Goal: Transaction & Acquisition: Purchase product/service

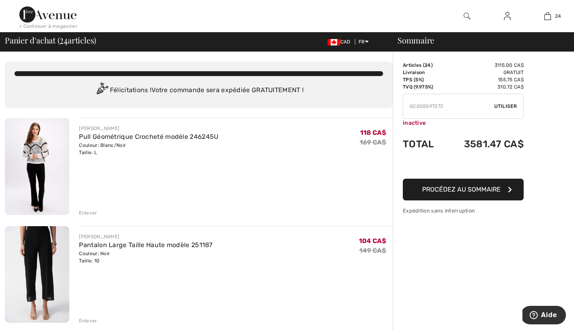
click at [504, 189] on button "Procédez au sommaire" at bounding box center [463, 190] width 121 height 22
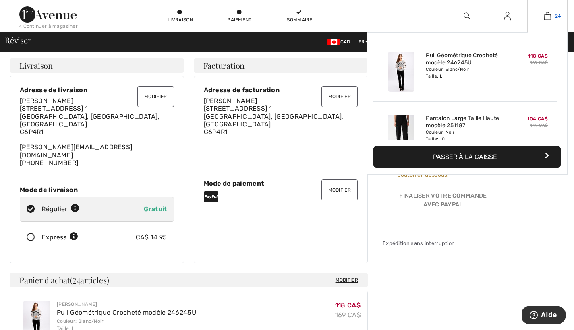
click at [545, 14] on img at bounding box center [547, 16] width 7 height 10
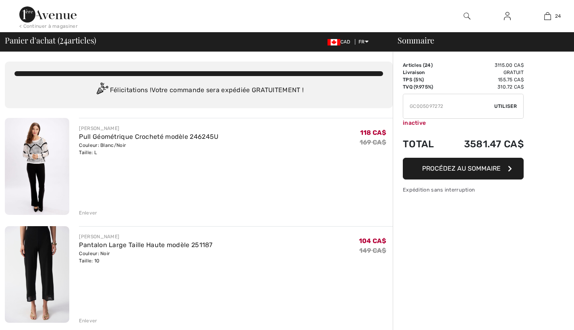
checkbox input "true"
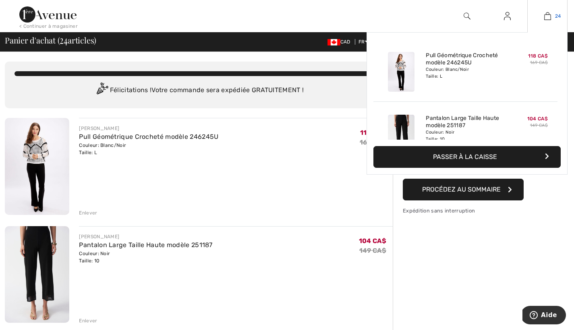
click at [549, 15] on img at bounding box center [547, 16] width 7 height 10
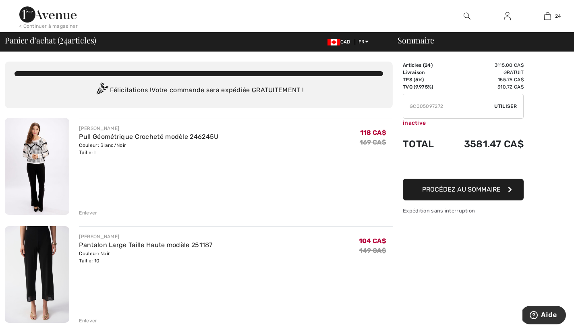
click at [91, 320] on div "Enlever" at bounding box center [88, 320] width 18 height 7
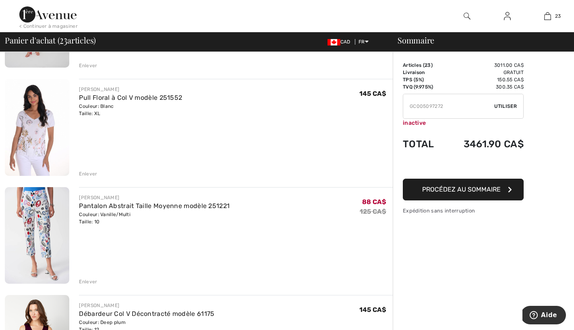
scroll to position [256, 0]
click at [90, 281] on div "Enlever" at bounding box center [88, 280] width 18 height 7
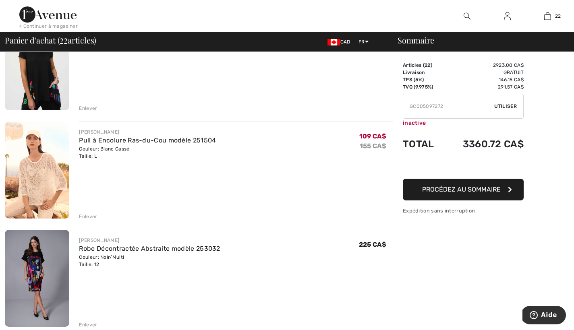
scroll to position [755, 0]
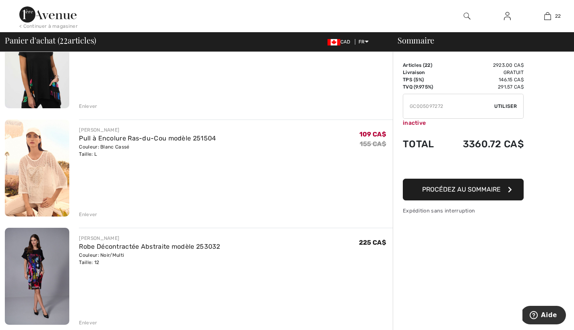
click at [91, 215] on div "Enlever" at bounding box center [88, 214] width 18 height 7
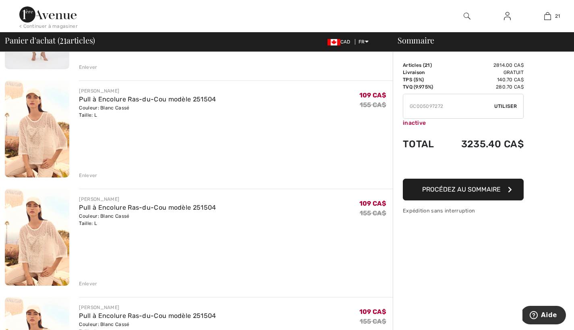
scroll to position [1449, 0]
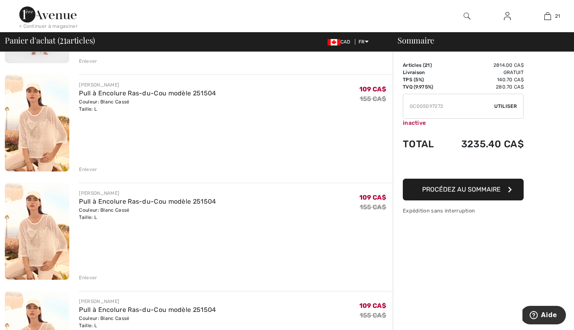
click at [86, 277] on div "Enlever" at bounding box center [88, 277] width 18 height 7
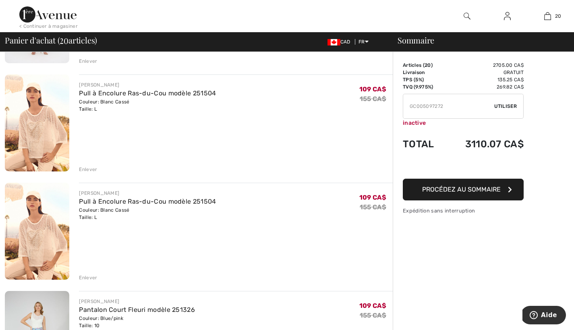
click at [88, 278] on div "Enlever" at bounding box center [88, 277] width 18 height 7
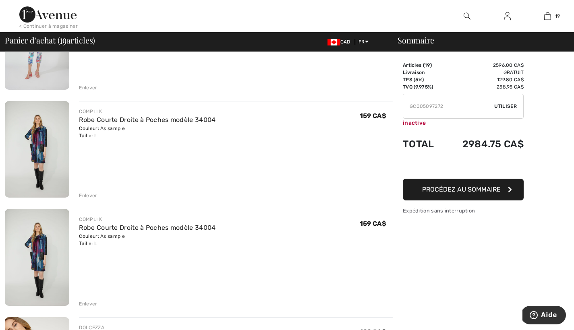
scroll to position [1640, 0]
click at [91, 194] on div "Enlever" at bounding box center [88, 194] width 18 height 7
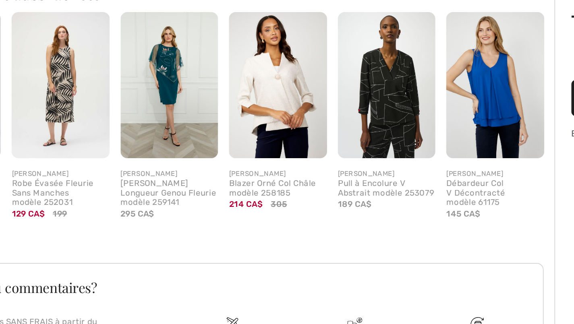
scroll to position [1963, 0]
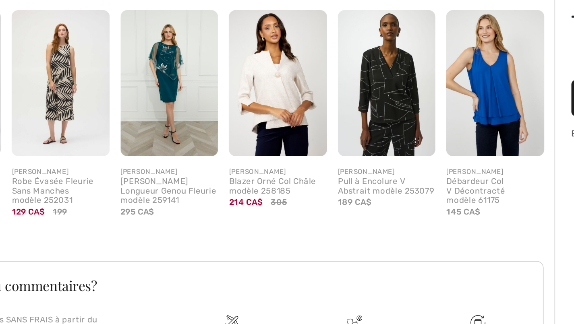
click at [328, 137] on img at bounding box center [357, 180] width 58 height 87
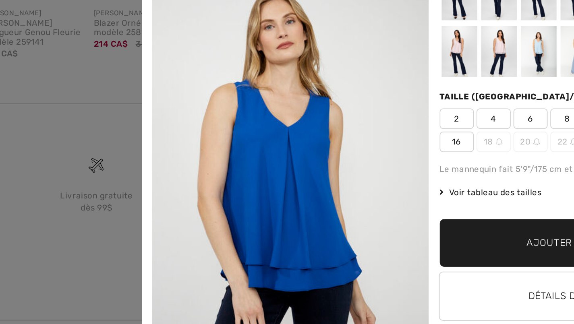
scroll to position [0, 0]
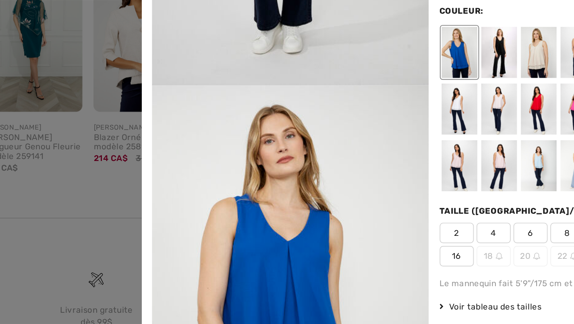
click at [474, 115] on div at bounding box center [484, 130] width 21 height 30
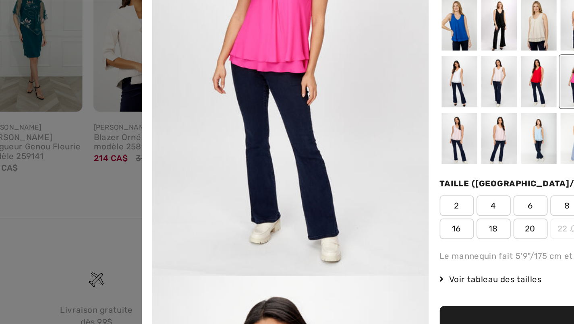
scroll to position [16, 0]
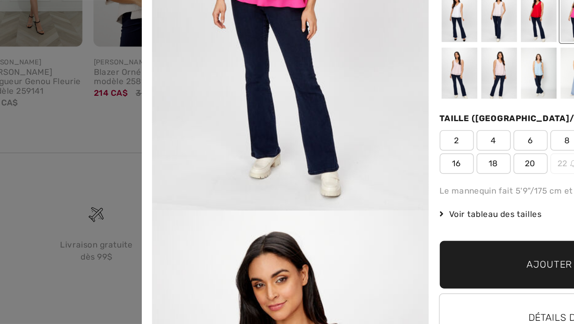
click at [450, 132] on div at bounding box center [460, 147] width 21 height 30
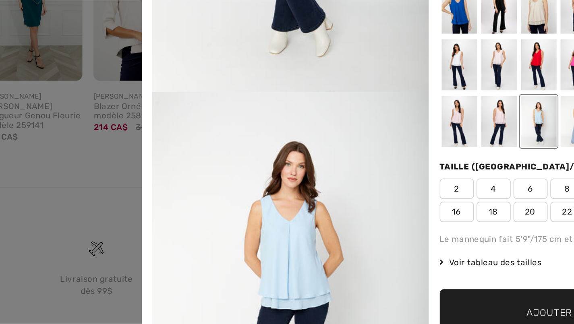
scroll to position [5, 0]
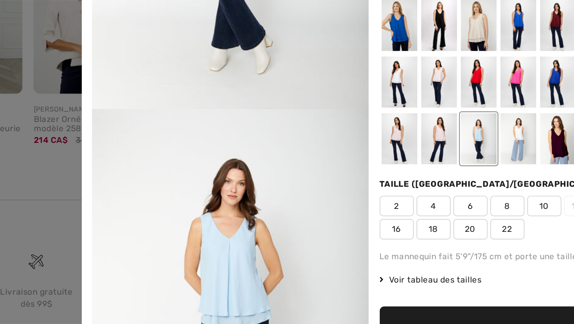
click at [512, 192] on span "12" at bounding box center [522, 198] width 20 height 12
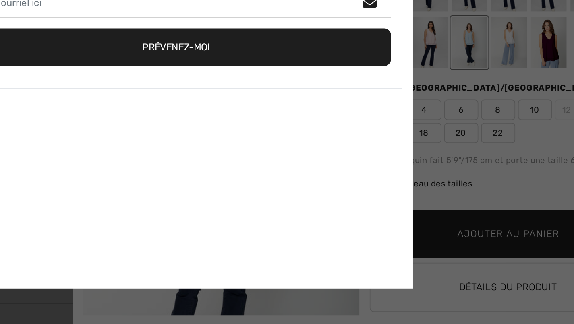
scroll to position [2065, 0]
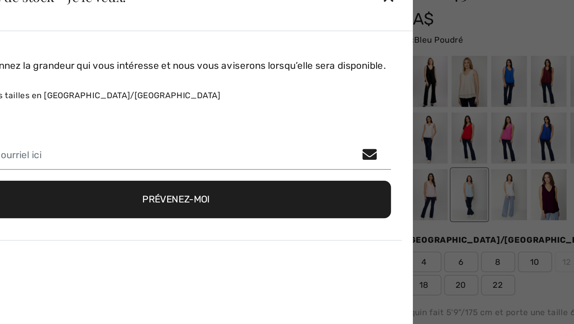
click at [409, 33] on div "✕" at bounding box center [413, 41] width 8 height 17
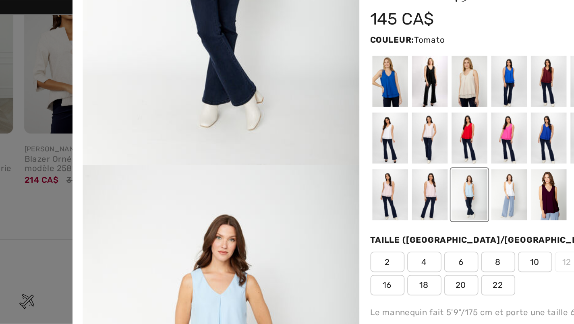
click at [450, 109] on div at bounding box center [460, 124] width 21 height 30
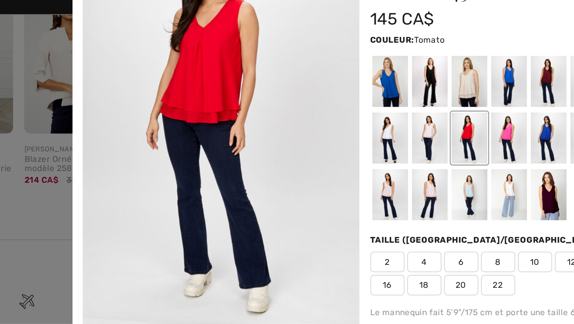
click at [512, 192] on span "12" at bounding box center [522, 198] width 20 height 12
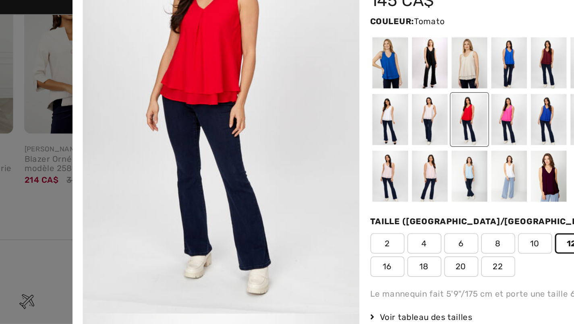
scroll to position [16, 0]
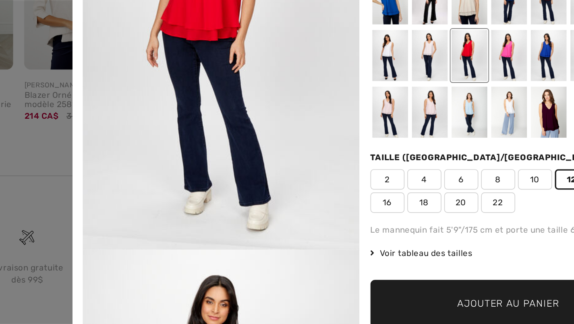
click at [454, 256] on span "Ajouter au panier" at bounding box center [484, 260] width 60 height 8
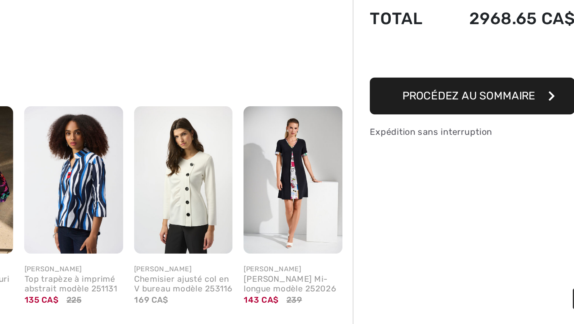
click at [508, 186] on icon "button" at bounding box center [510, 189] width 4 height 6
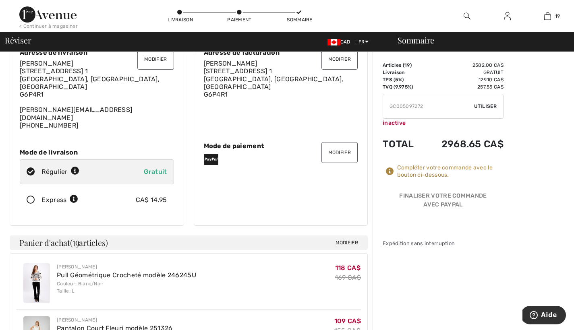
scroll to position [36, 0]
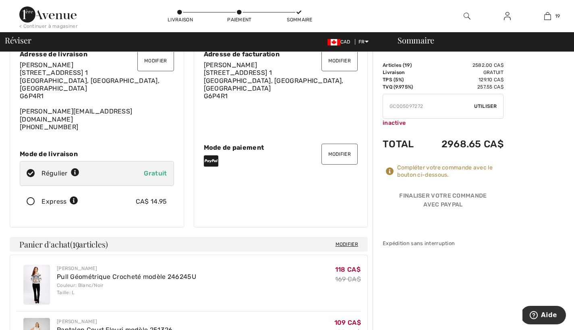
click at [342, 60] on button "Modifier" at bounding box center [339, 60] width 36 height 21
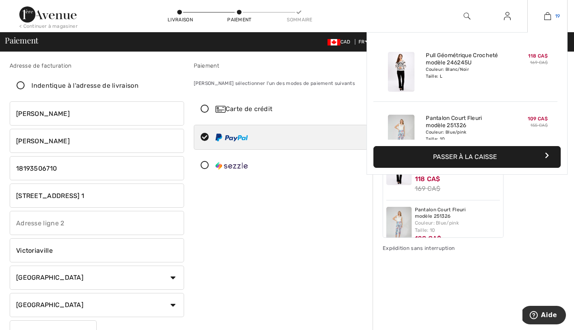
click at [549, 16] on img at bounding box center [547, 16] width 7 height 10
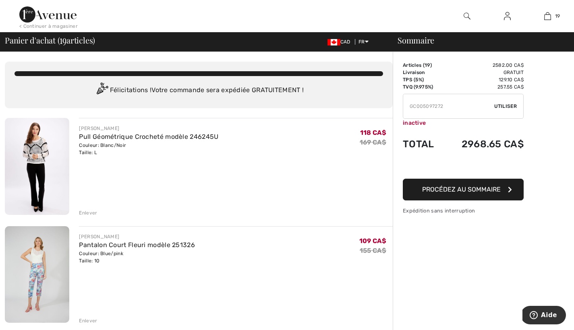
click at [87, 321] on div "Enlever" at bounding box center [88, 320] width 18 height 7
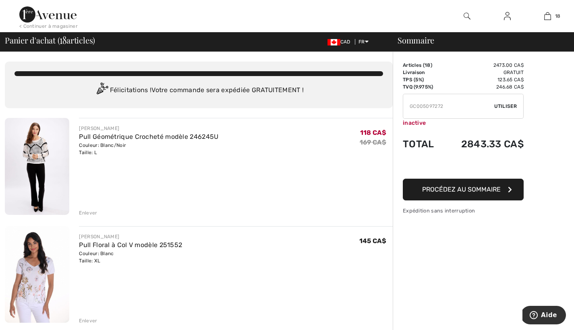
click at [509, 188] on icon "button" at bounding box center [510, 189] width 4 height 6
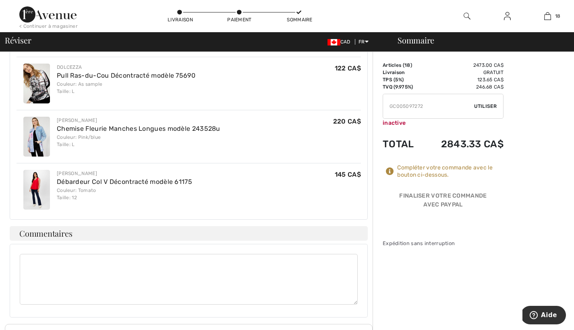
scroll to position [1040, 0]
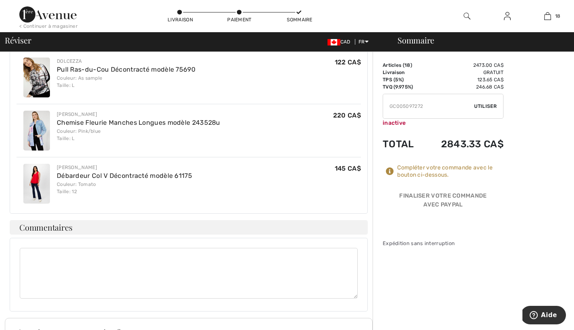
click at [483, 106] on span "Utiliser" at bounding box center [485, 106] width 23 height 7
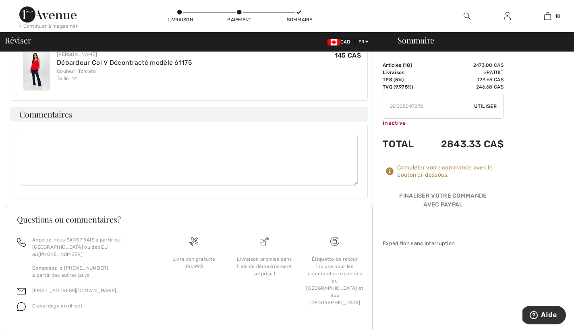
scroll to position [1153, 0]
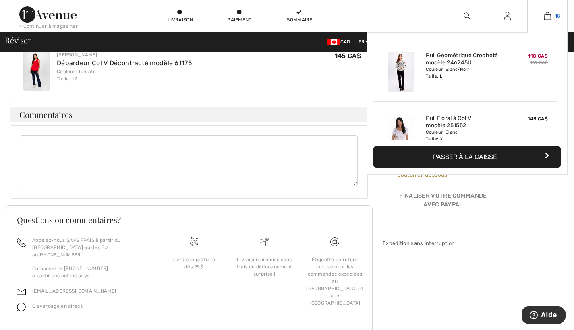
click at [545, 17] on img at bounding box center [547, 16] width 7 height 10
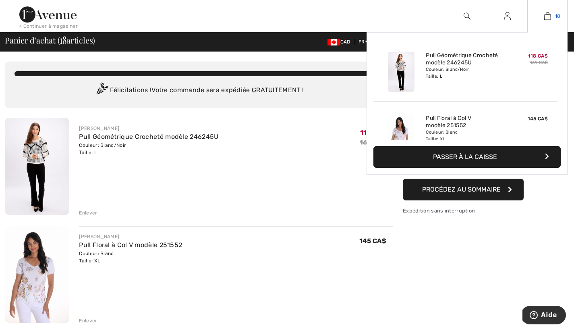
click at [548, 16] on img at bounding box center [547, 16] width 7 height 10
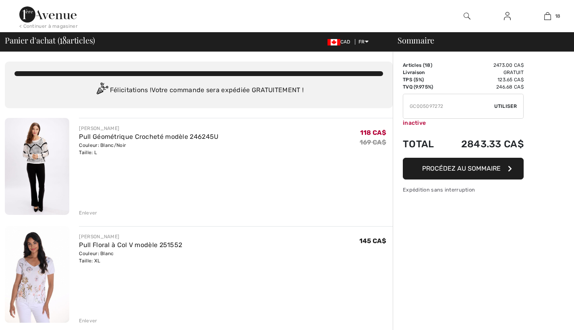
checkbox input "true"
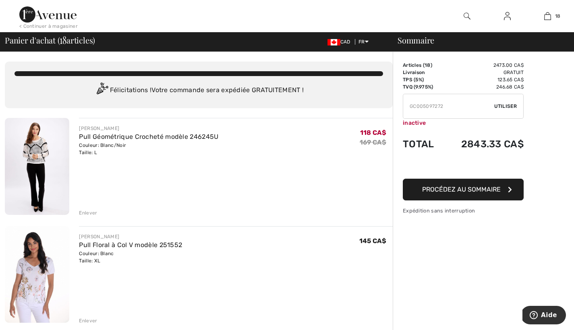
click at [89, 320] on div "Enlever" at bounding box center [88, 320] width 18 height 7
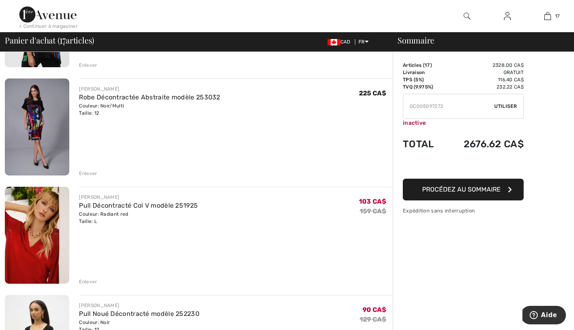
scroll to position [580, 0]
click at [509, 189] on icon "button" at bounding box center [510, 189] width 4 height 6
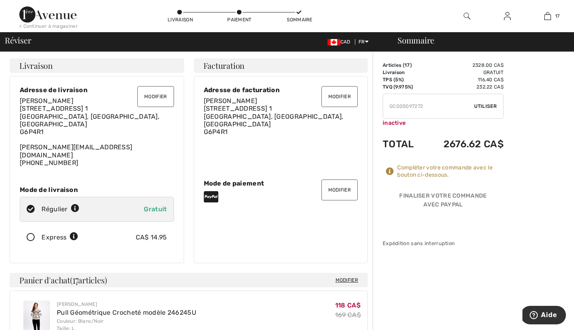
click at [487, 105] on span "Utiliser" at bounding box center [485, 106] width 23 height 7
click at [390, 109] on input "TEXT" at bounding box center [428, 106] width 91 height 24
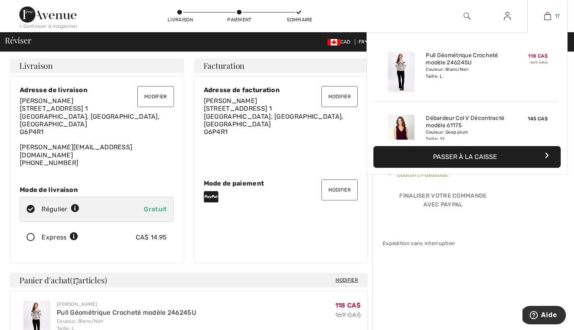
click at [554, 15] on link "17" at bounding box center [546, 16] width 39 height 10
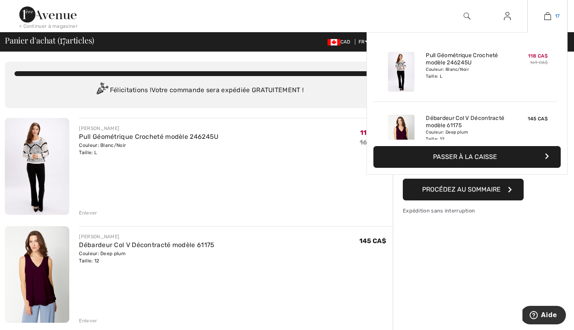
click at [557, 15] on span "17" at bounding box center [557, 15] width 5 height 7
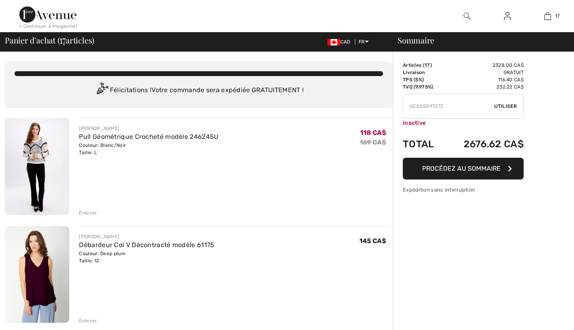
checkbox input "true"
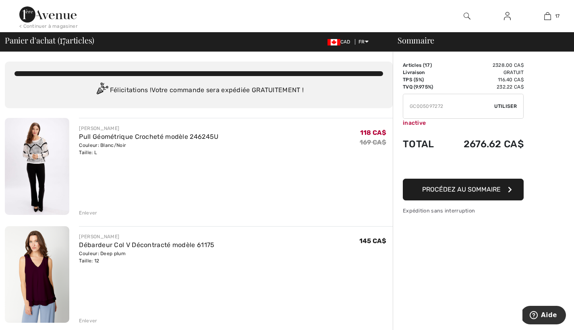
click at [510, 187] on icon "button" at bounding box center [510, 189] width 4 height 6
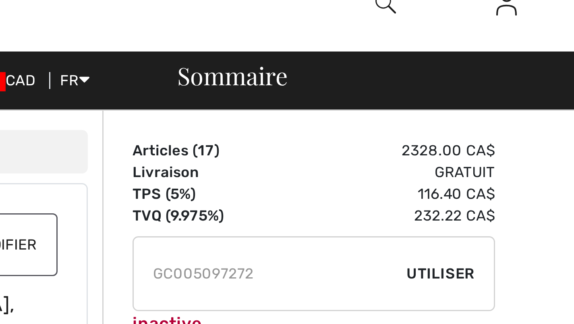
click at [327, 39] on span "CAD" at bounding box center [340, 42] width 26 height 6
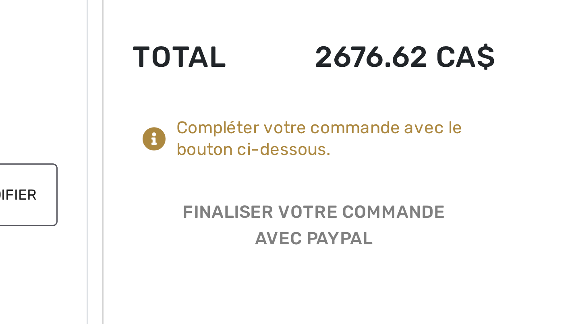
click at [386, 167] on icon at bounding box center [390, 171] width 8 height 8
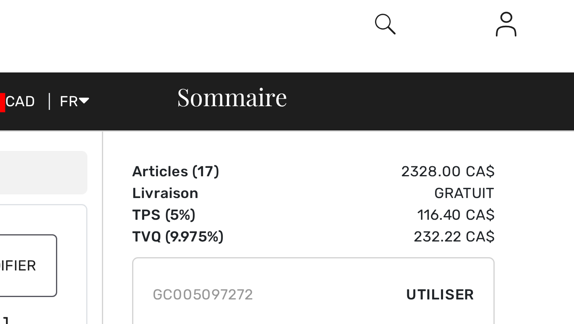
click at [463, 11] on img at bounding box center [466, 16] width 7 height 10
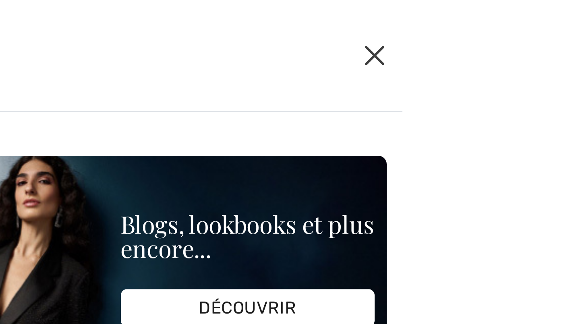
click at [501, 17] on button "Ferme" at bounding box center [507, 18] width 12 height 13
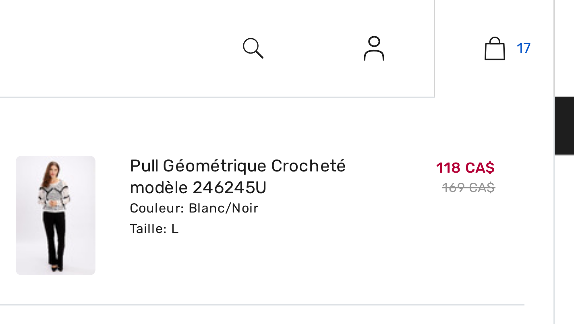
click at [527, 16] on link "17" at bounding box center [546, 16] width 39 height 10
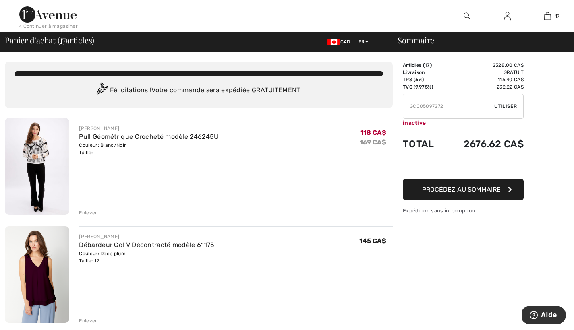
click at [411, 104] on input "TEXT" at bounding box center [448, 106] width 91 height 24
type input "EGC005097272XTRA20"
